Goal: Transaction & Acquisition: Purchase product/service

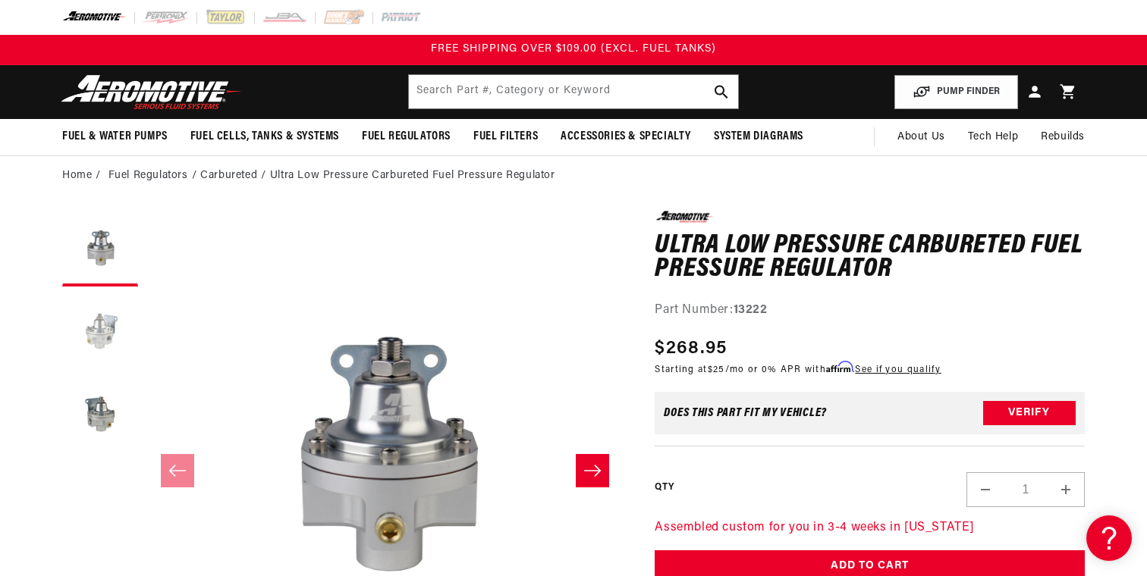
click at [90, 332] on button "Load image 2 in gallery view" at bounding box center [100, 332] width 76 height 76
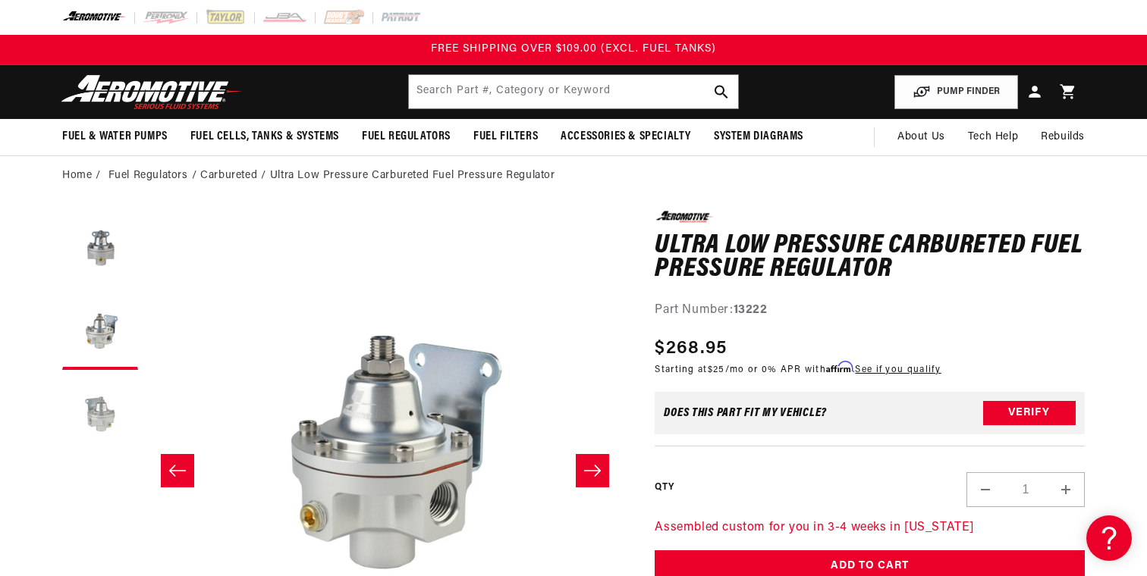
click at [118, 398] on button "Load image 3 in gallery view" at bounding box center [100, 416] width 76 height 76
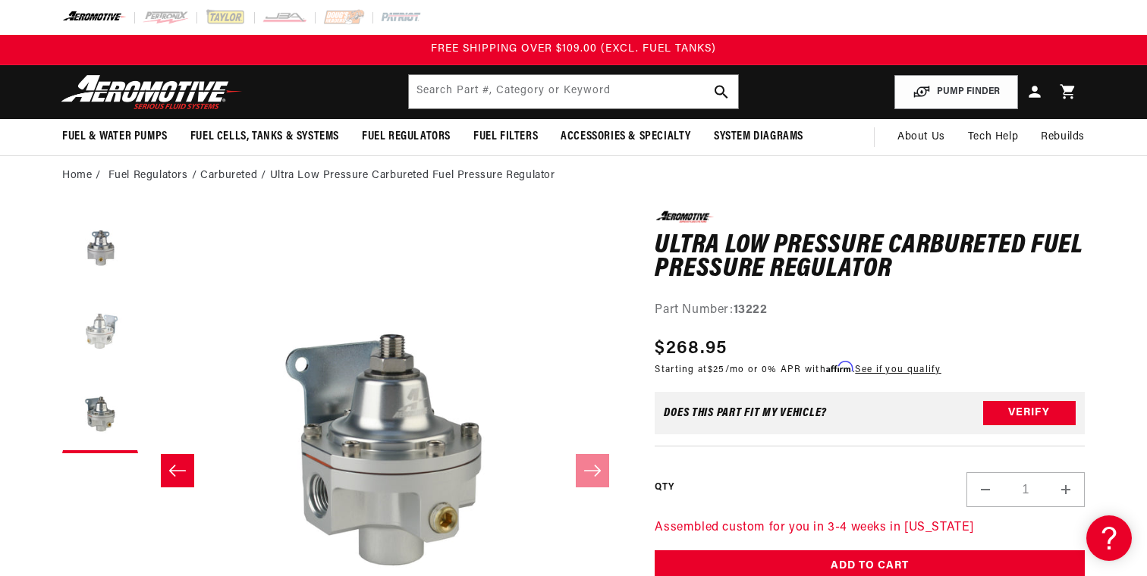
click at [105, 328] on button "Load image 2 in gallery view" at bounding box center [100, 332] width 76 height 76
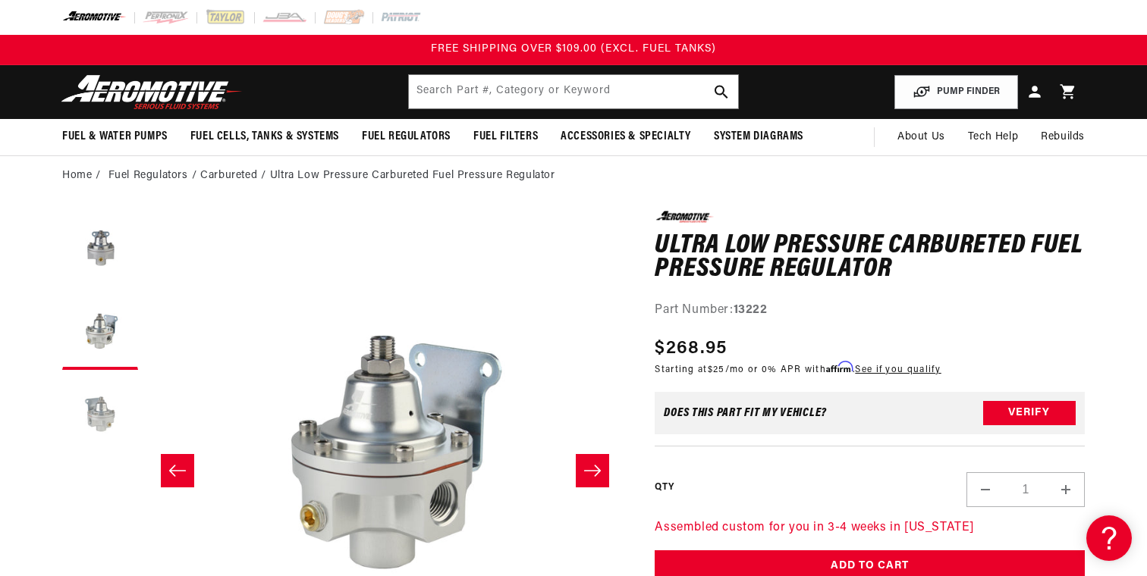
click at [108, 419] on button "Load image 3 in gallery view" at bounding box center [100, 416] width 76 height 76
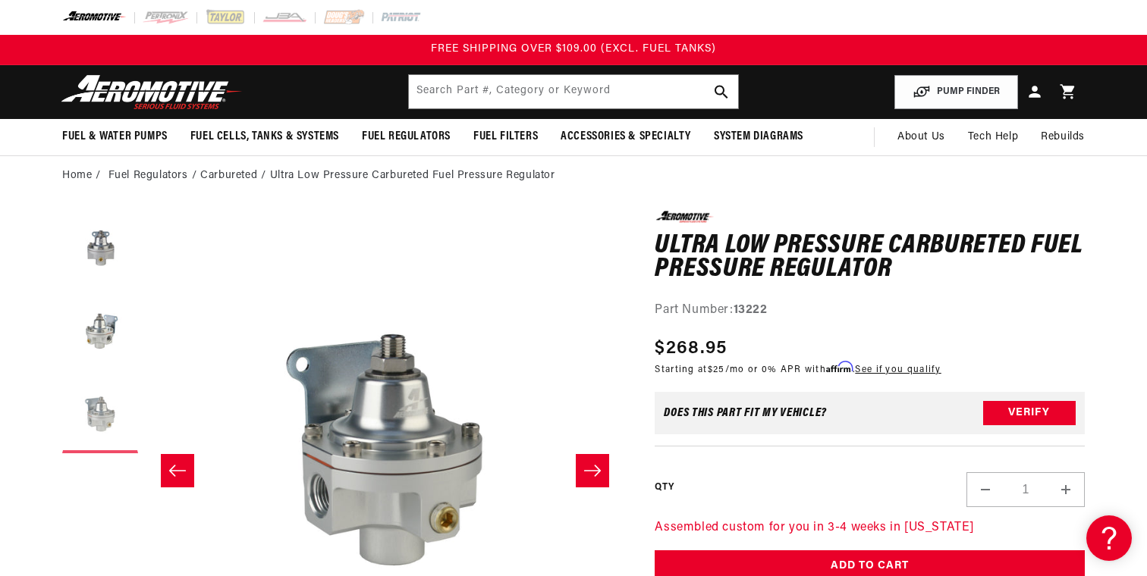
scroll to position [0, 958]
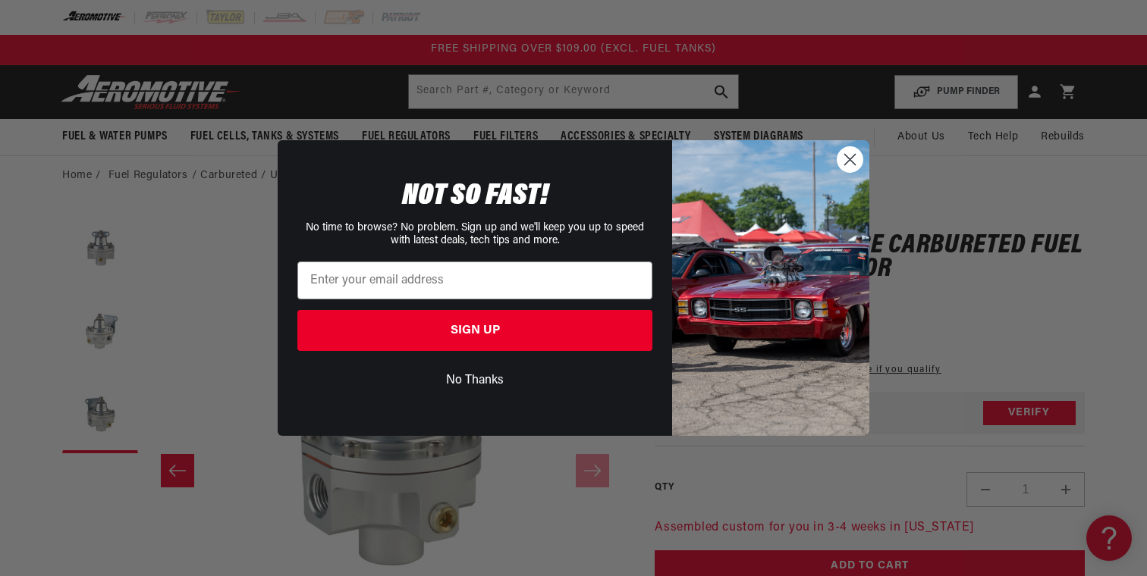
click at [847, 162] on icon "Close dialog" at bounding box center [850, 159] width 11 height 11
